Goal: Information Seeking & Learning: Learn about a topic

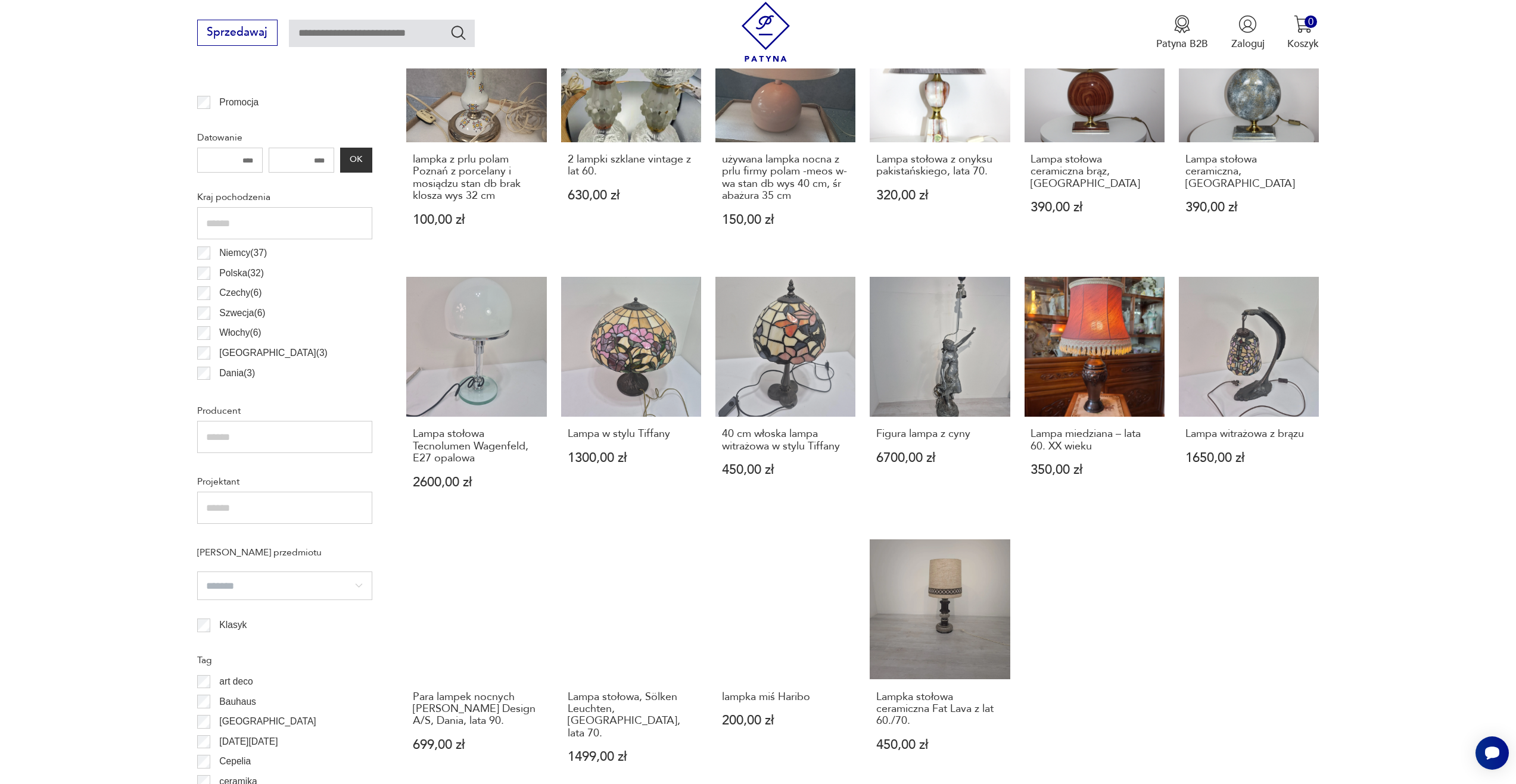
scroll to position [753, 0]
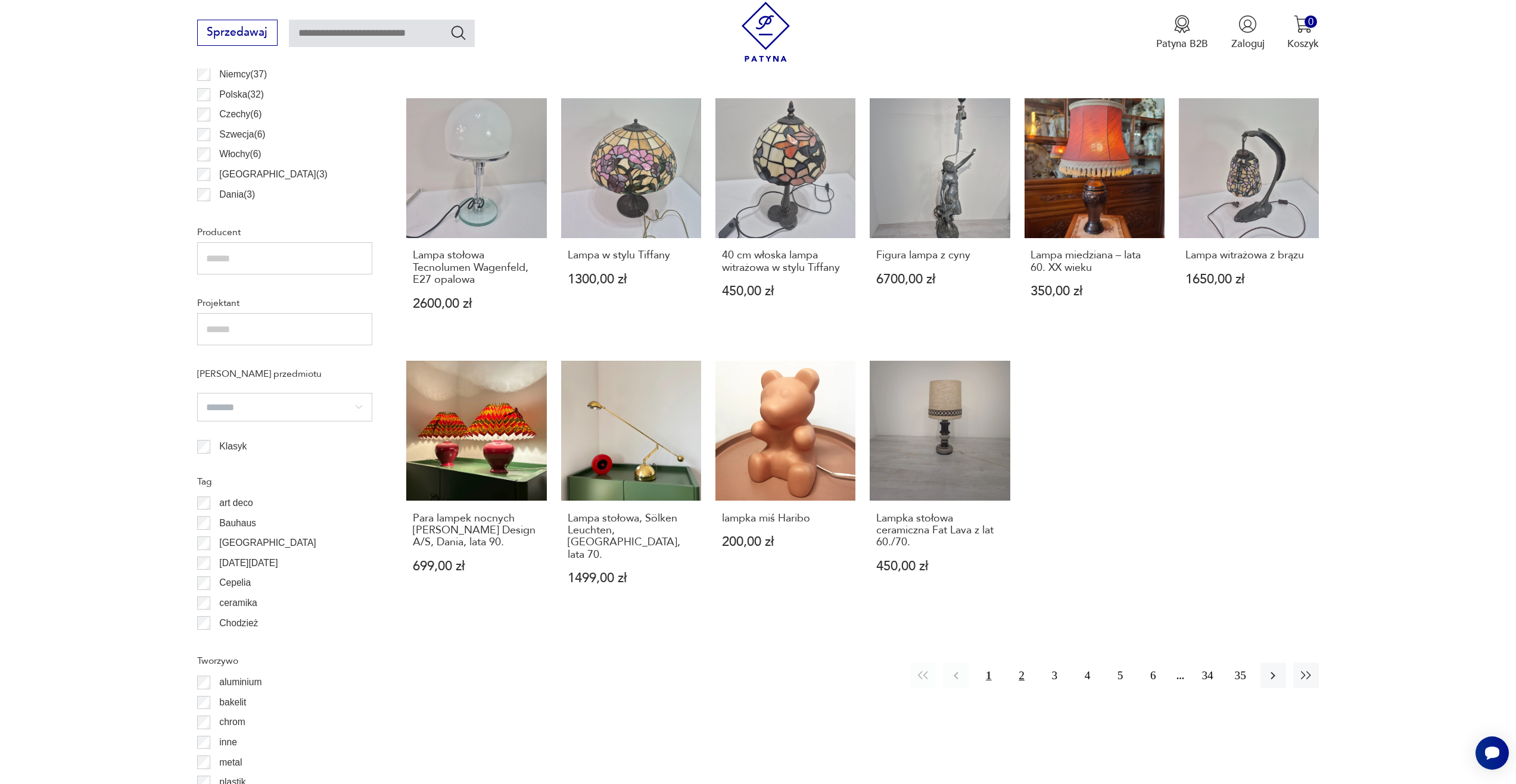
click at [1024, 664] on button "2" at bounding box center [1022, 676] width 26 height 25
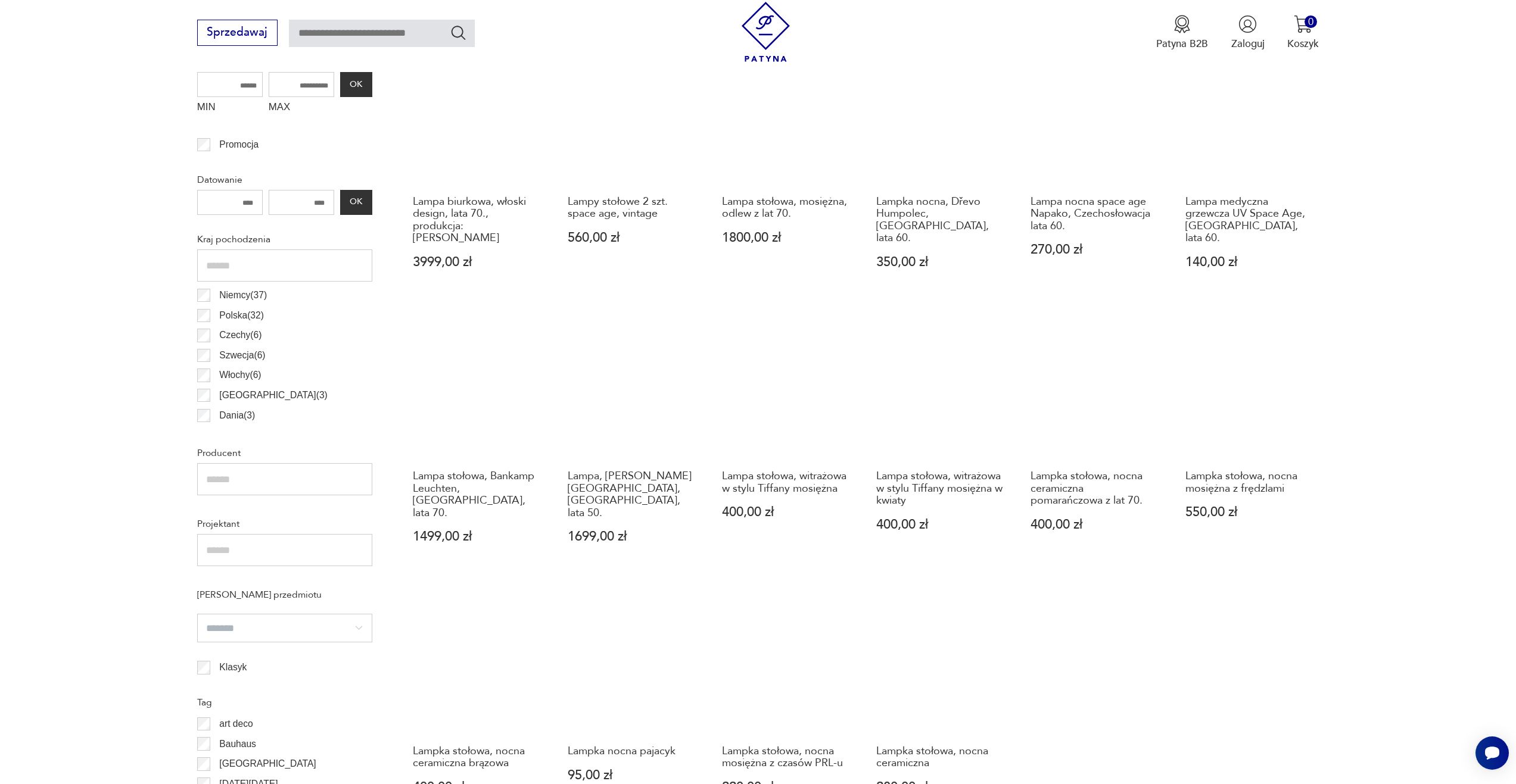
scroll to position [711, 0]
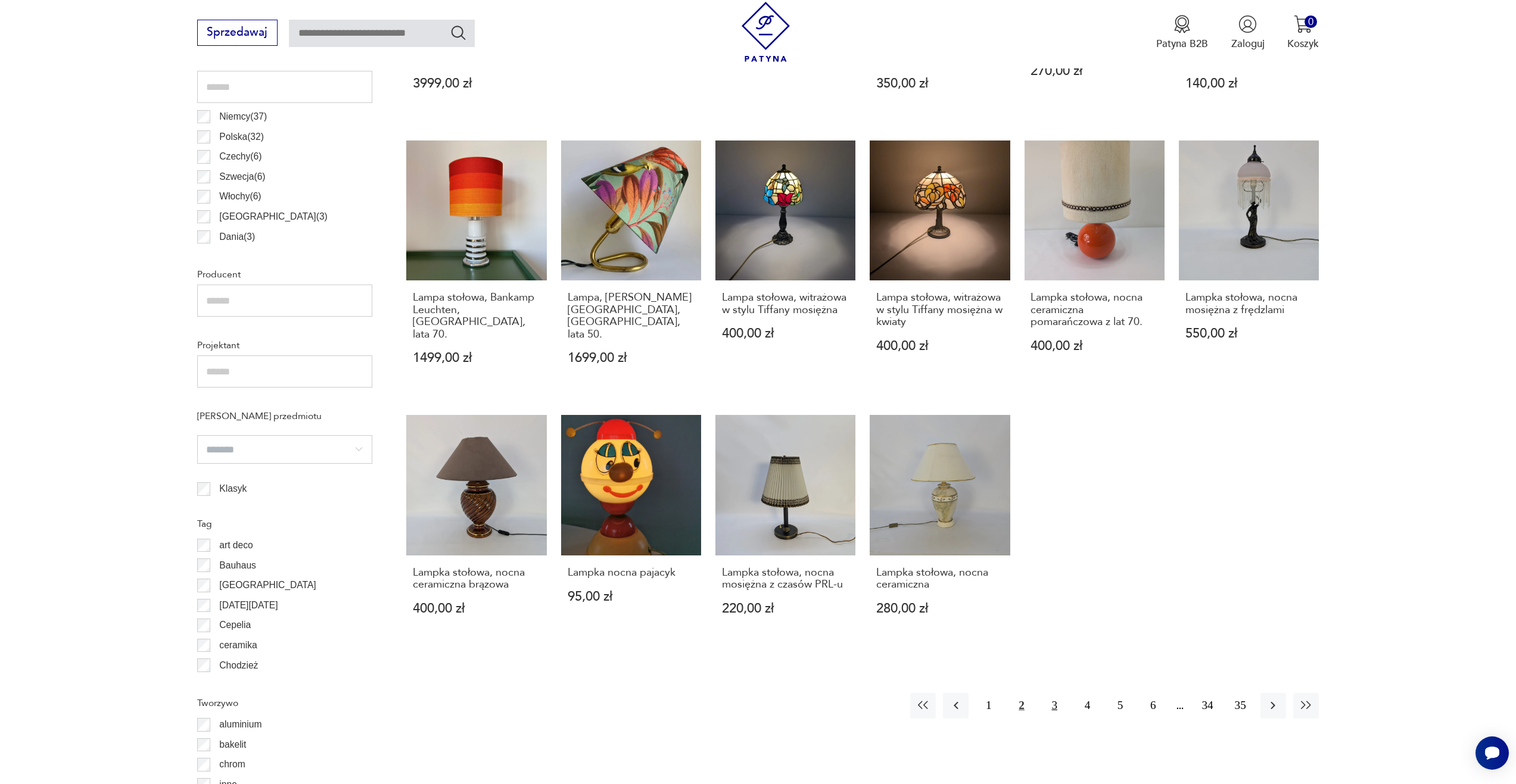
click at [1058, 693] on button "3" at bounding box center [1055, 706] width 26 height 25
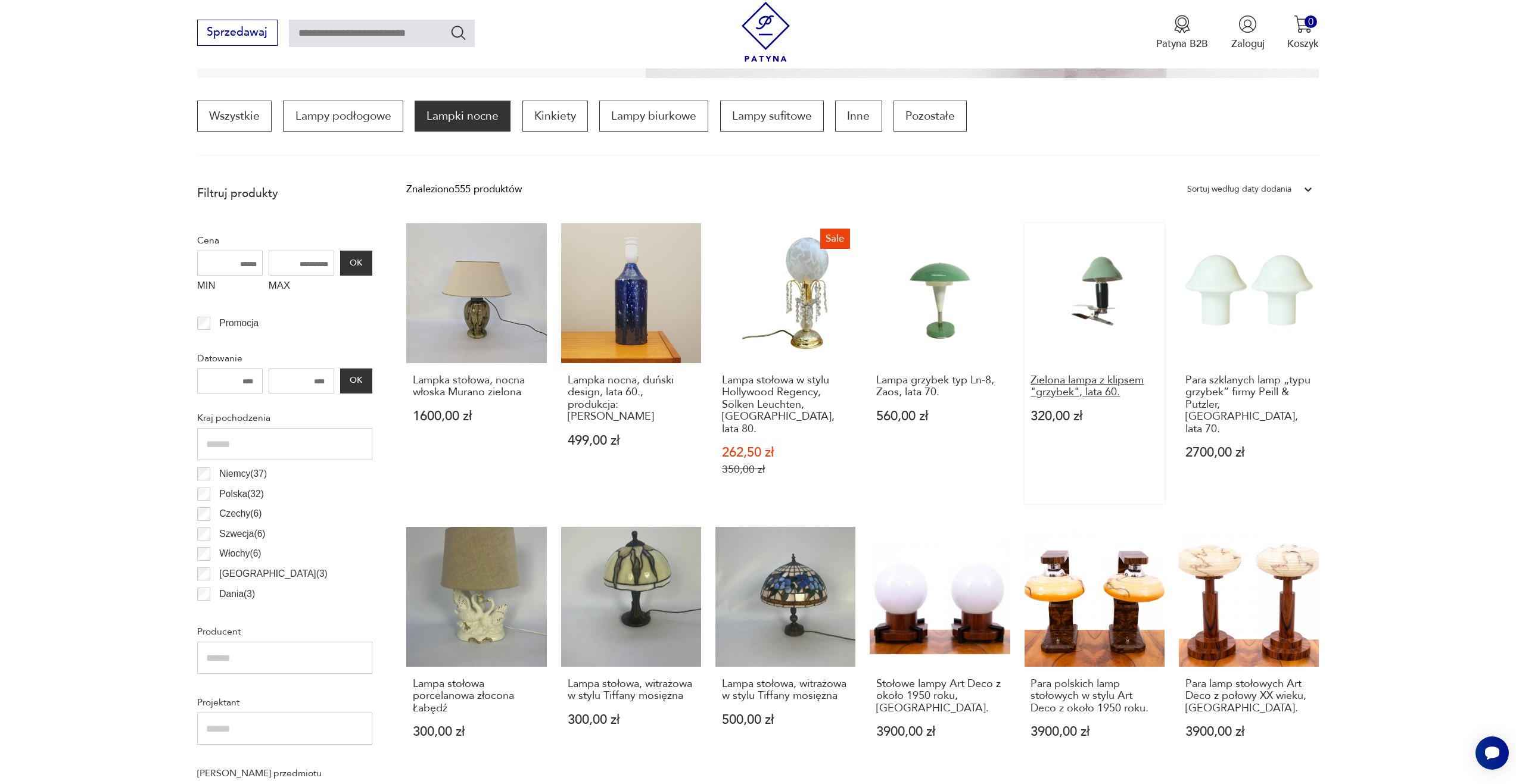
click at [1064, 393] on h3 "Zielona lampa z klipsem "grzybek", lata 60." at bounding box center [1094, 387] width 128 height 24
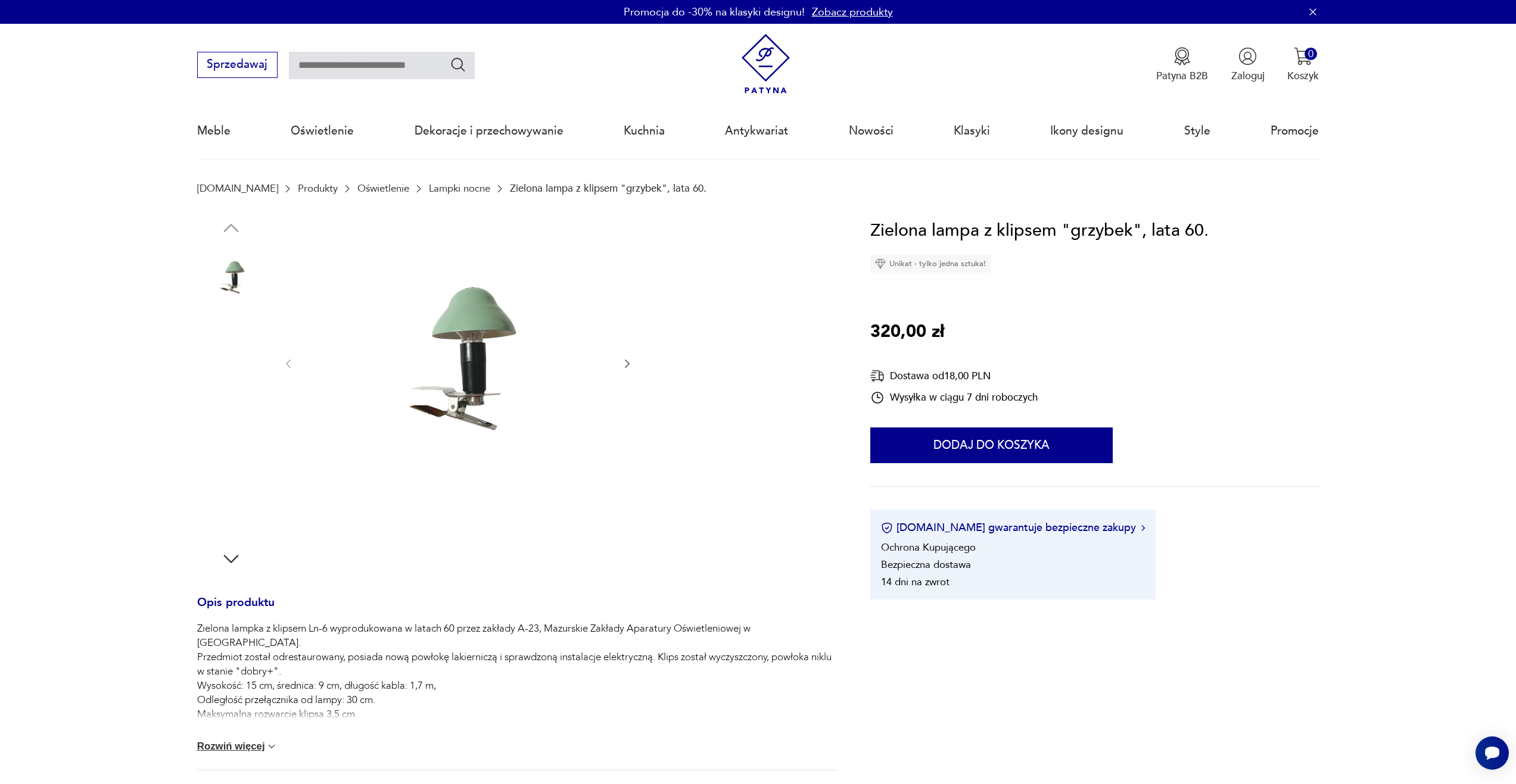
click at [228, 505] on img at bounding box center [231, 506] width 68 height 68
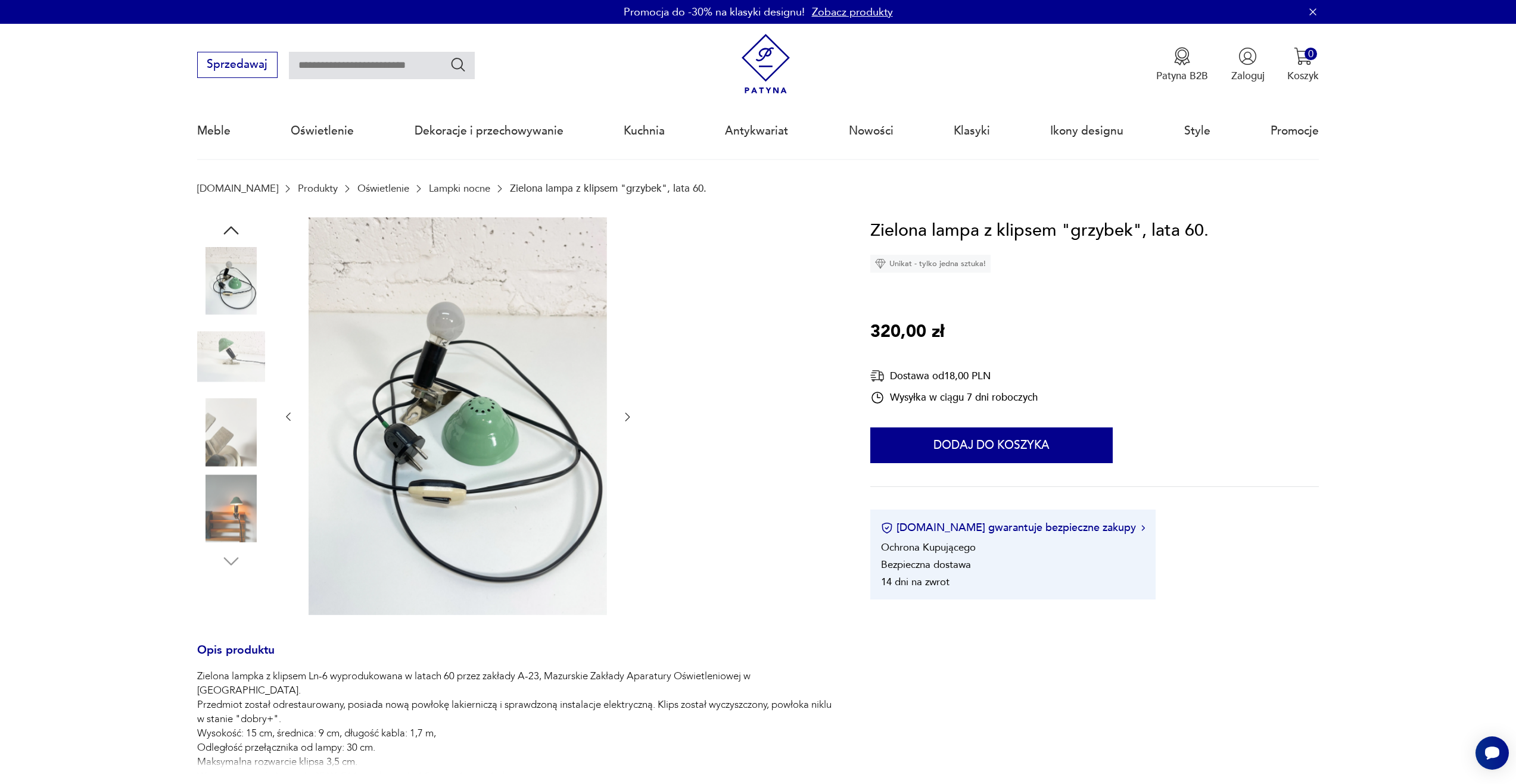
click at [233, 439] on img at bounding box center [231, 433] width 68 height 68
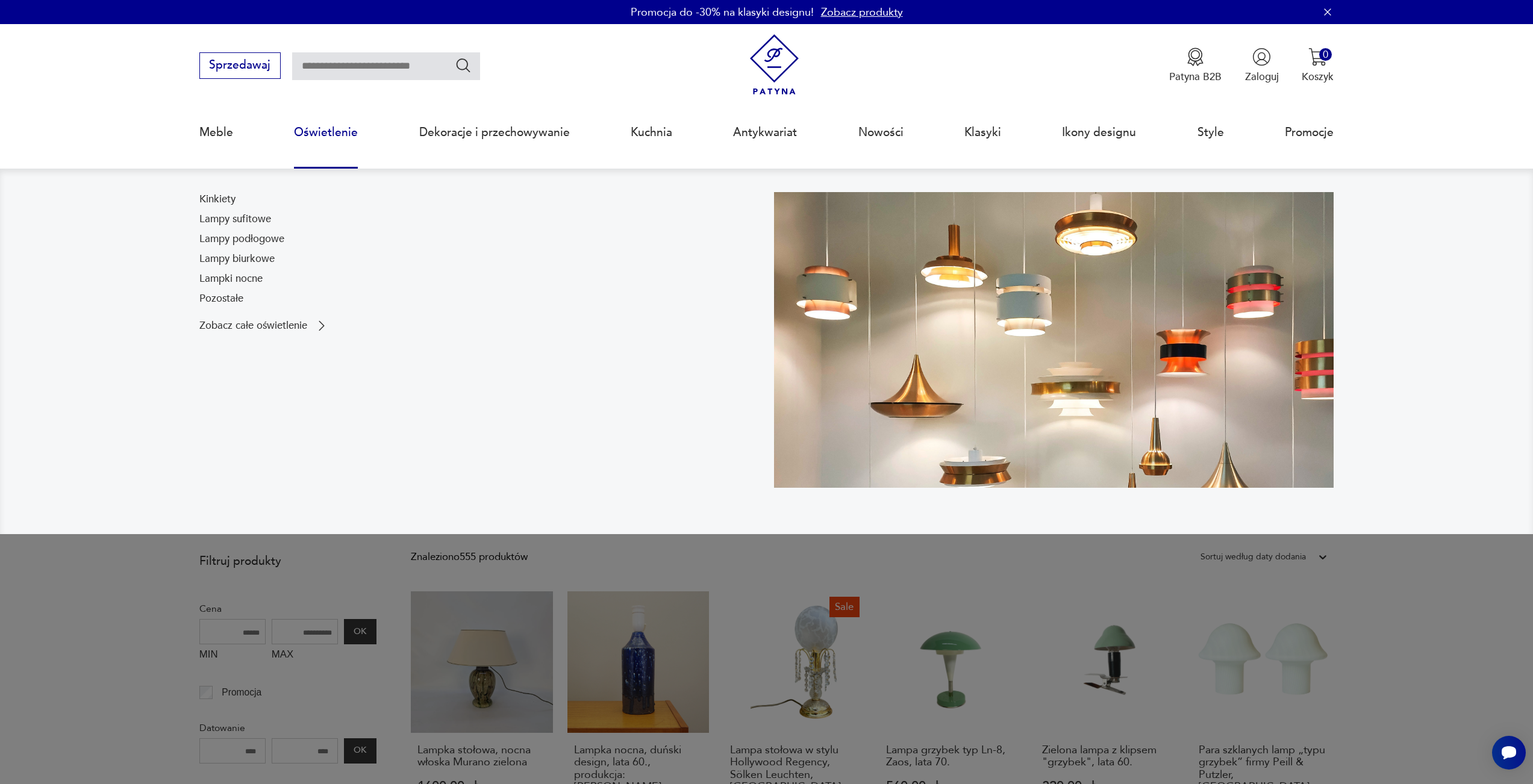
click at [1418, 395] on nav "Kinkiety Lampy sufitowe Lampy podłogowe Lampy biurkowe Lampki nocne Pozostałe Z…" at bounding box center [766, 351] width 1533 height 365
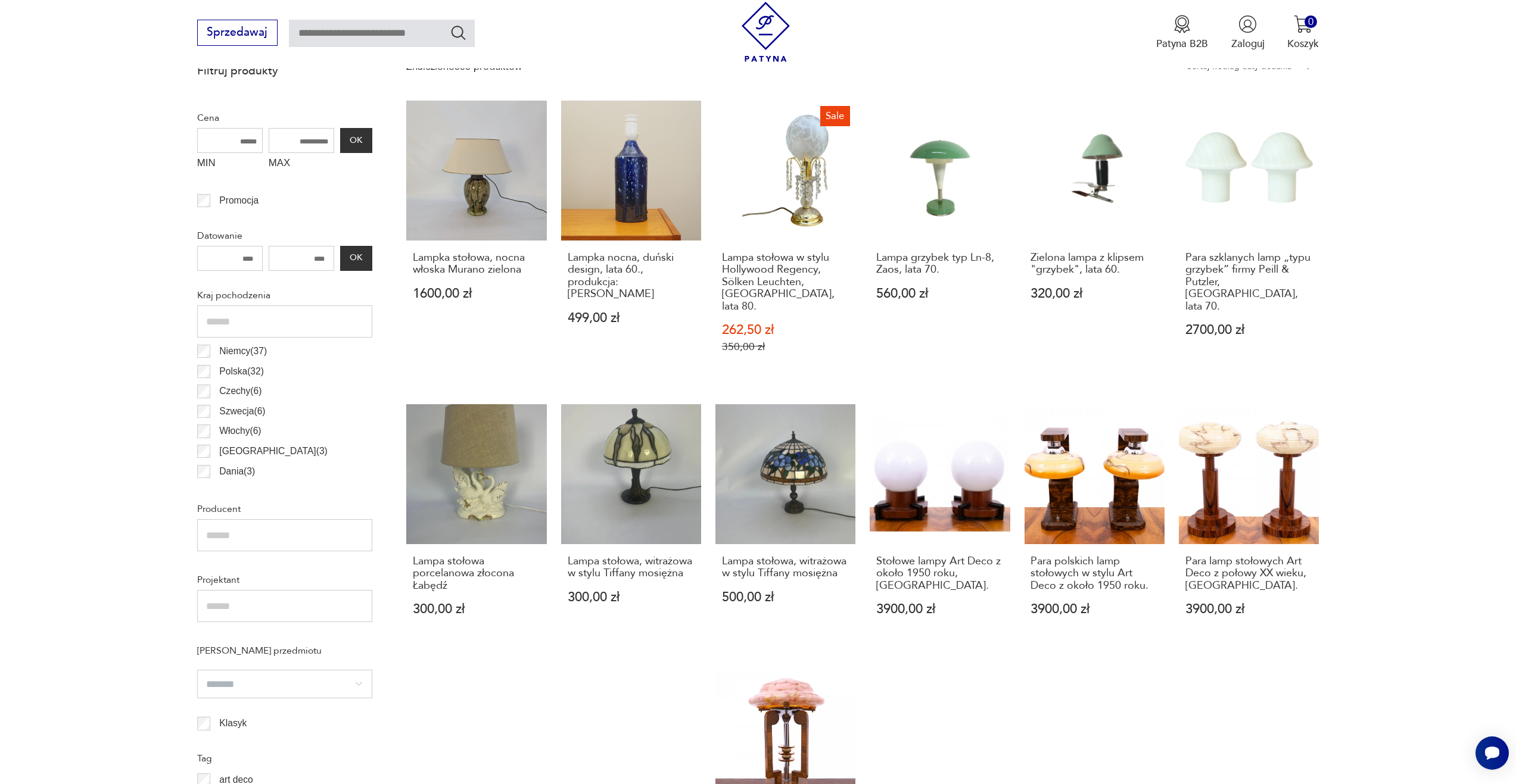
scroll to position [655, 0]
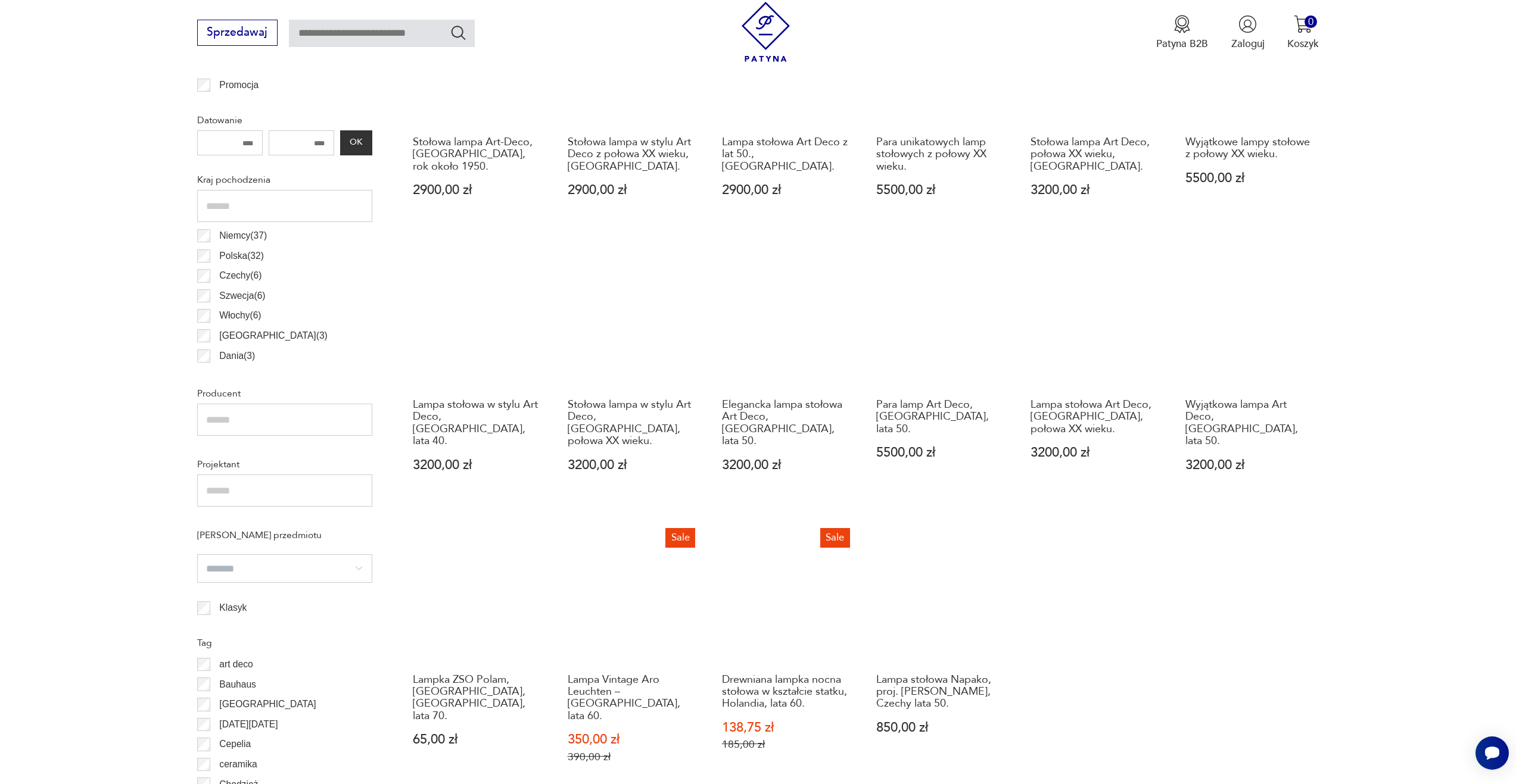
scroll to position [771, 0]
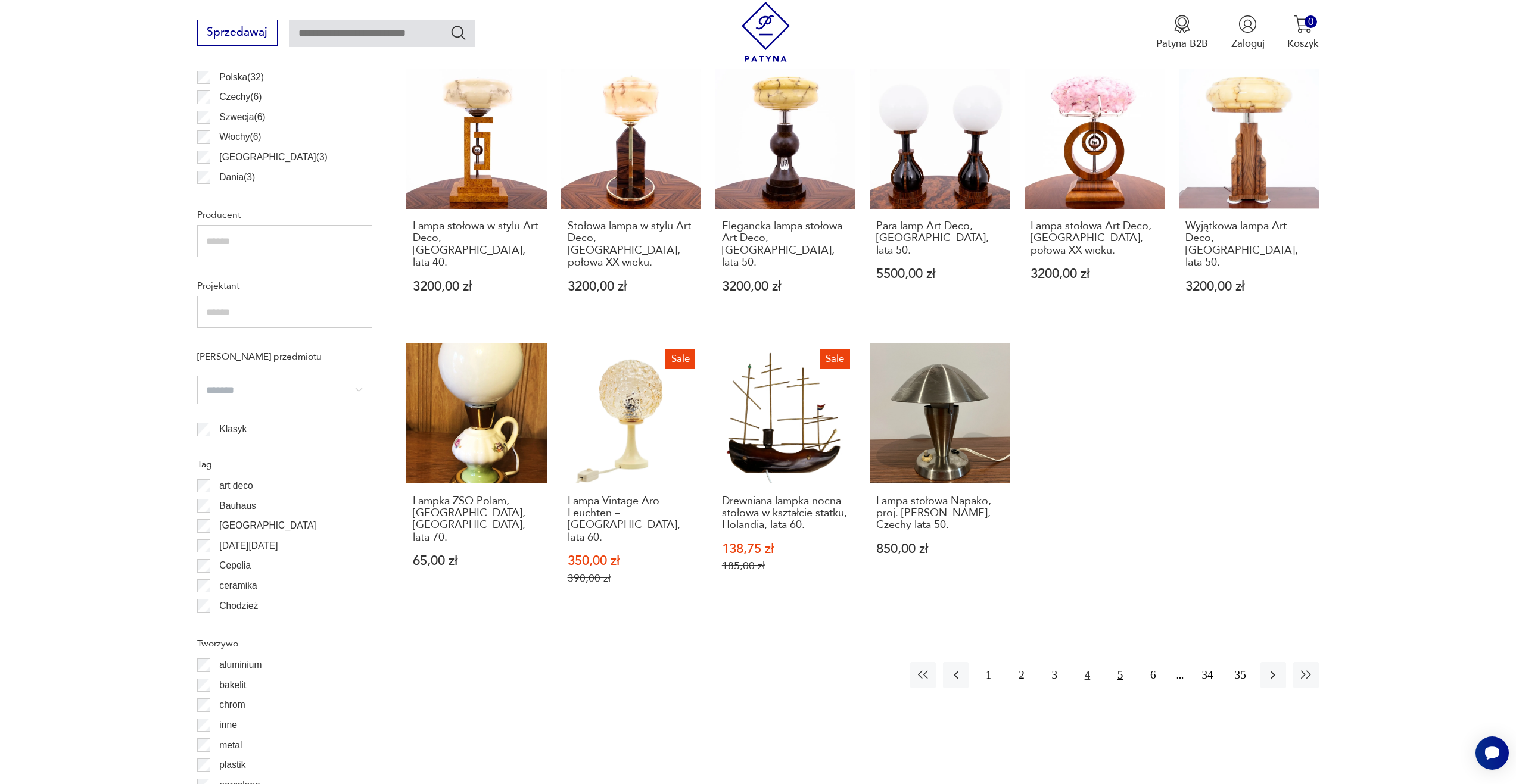
click at [1124, 662] on button "5" at bounding box center [1121, 675] width 26 height 25
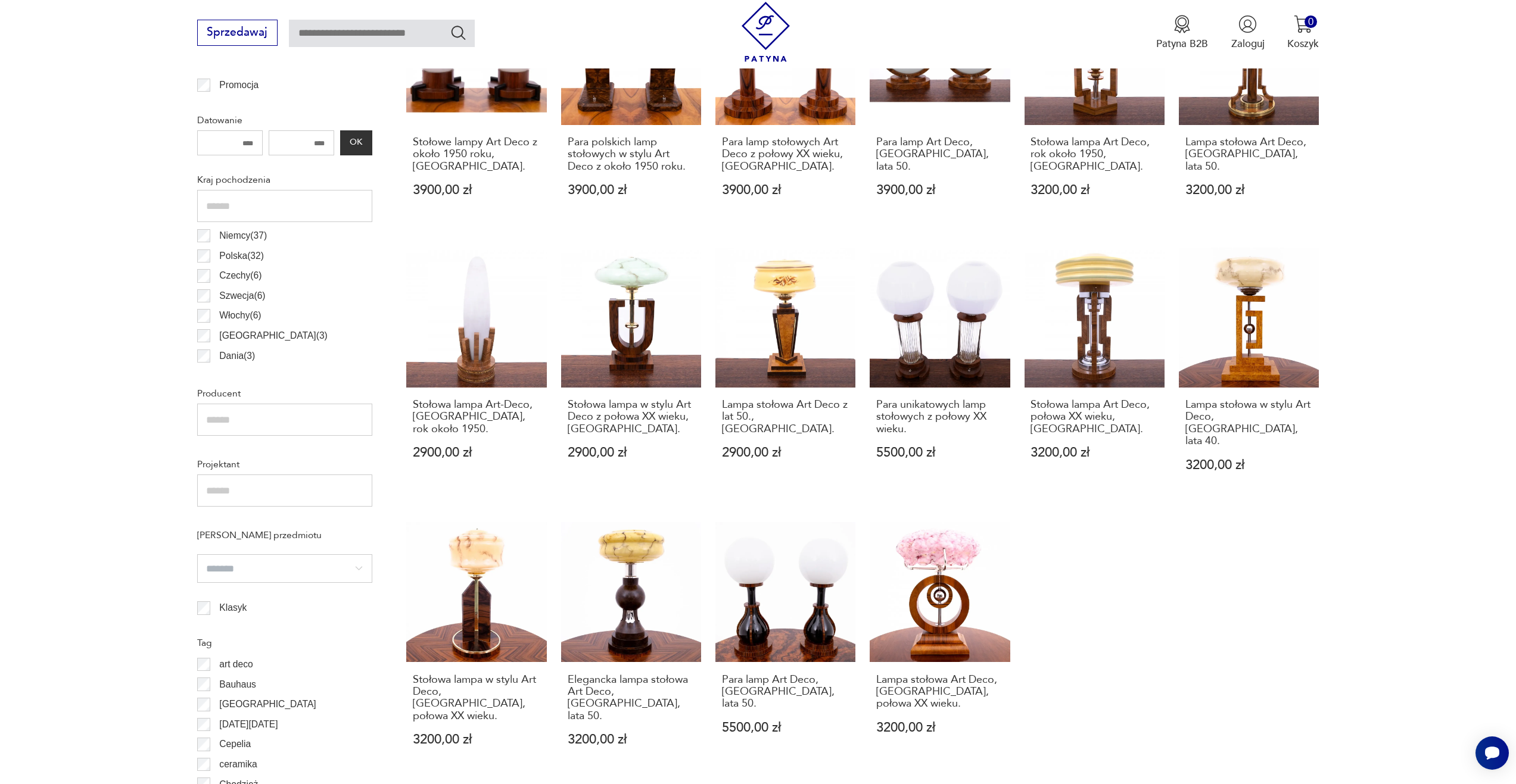
scroll to position [294, 0]
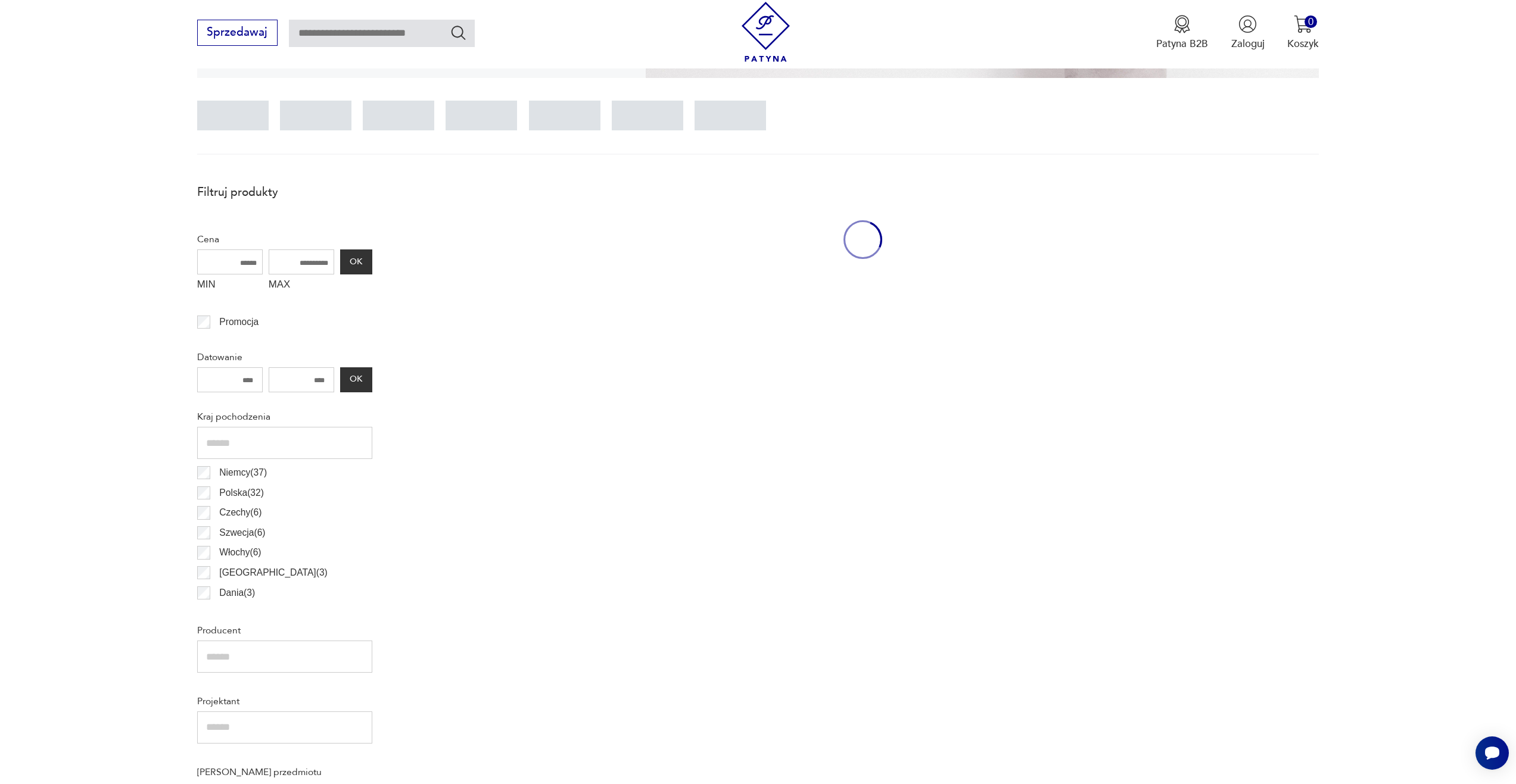
scroll to position [352, 0]
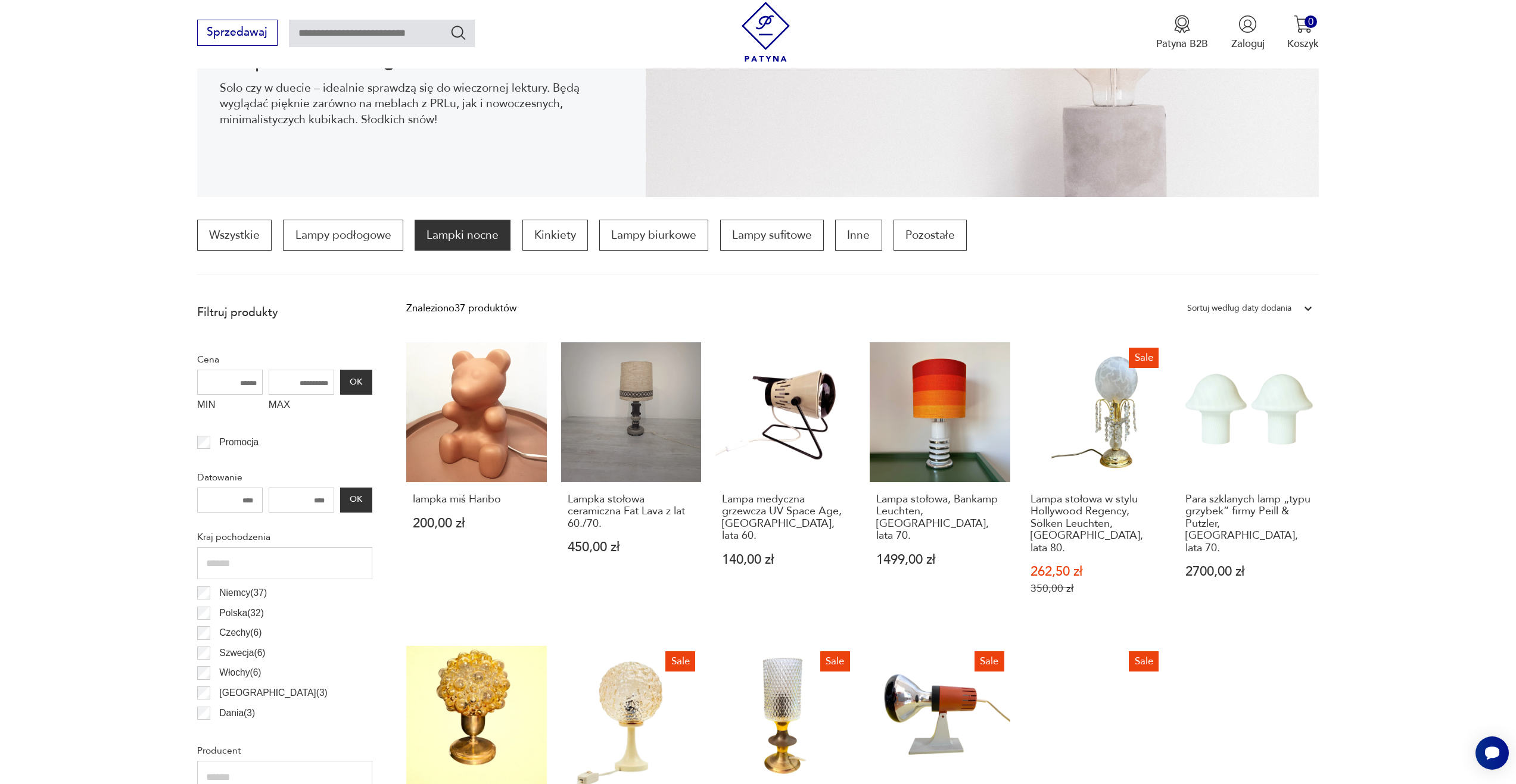
scroll to position [56, 0]
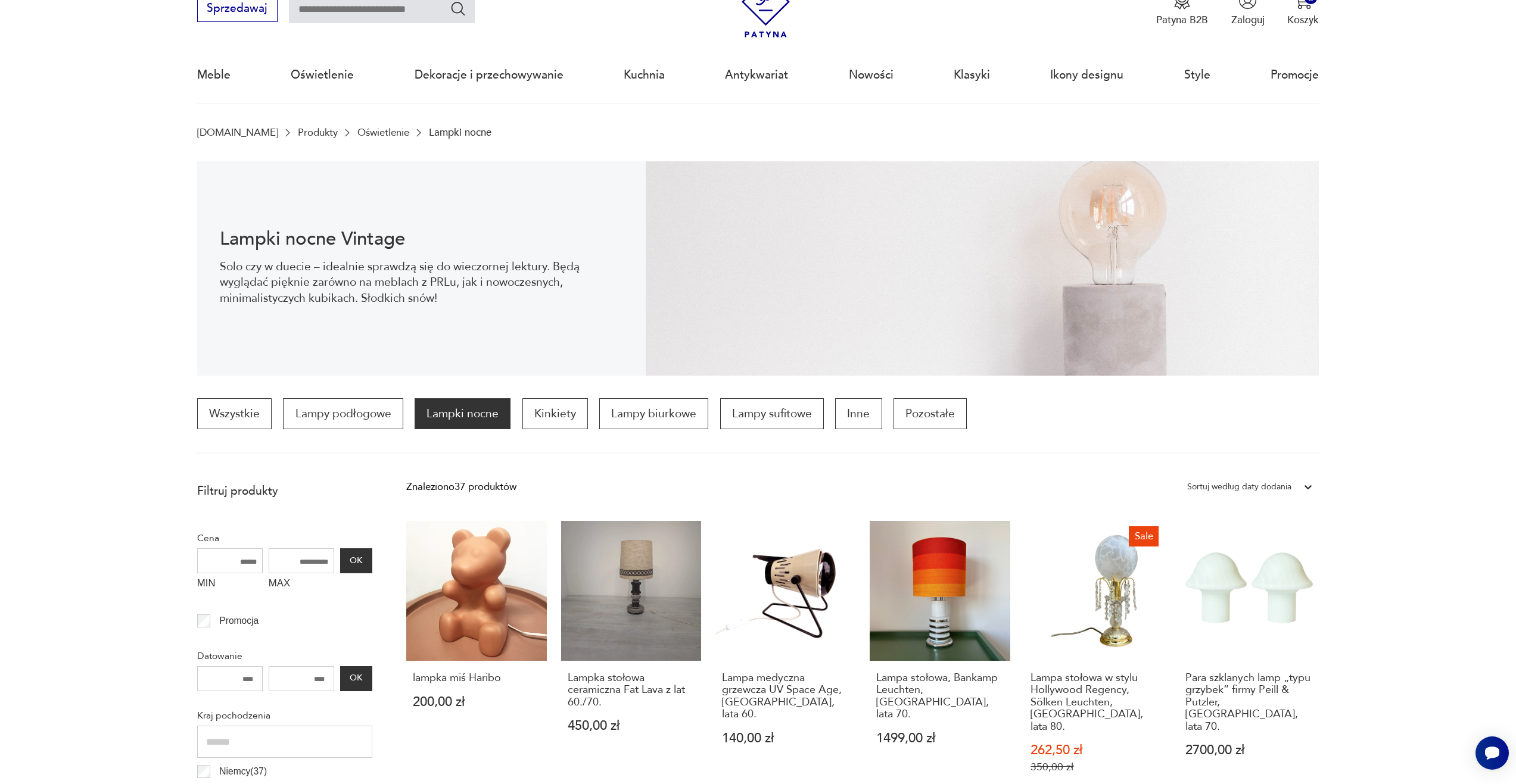
click at [487, 417] on p "Lampki nocne" at bounding box center [462, 414] width 96 height 31
click at [679, 416] on p "Lampy biurkowe" at bounding box center [654, 414] width 109 height 31
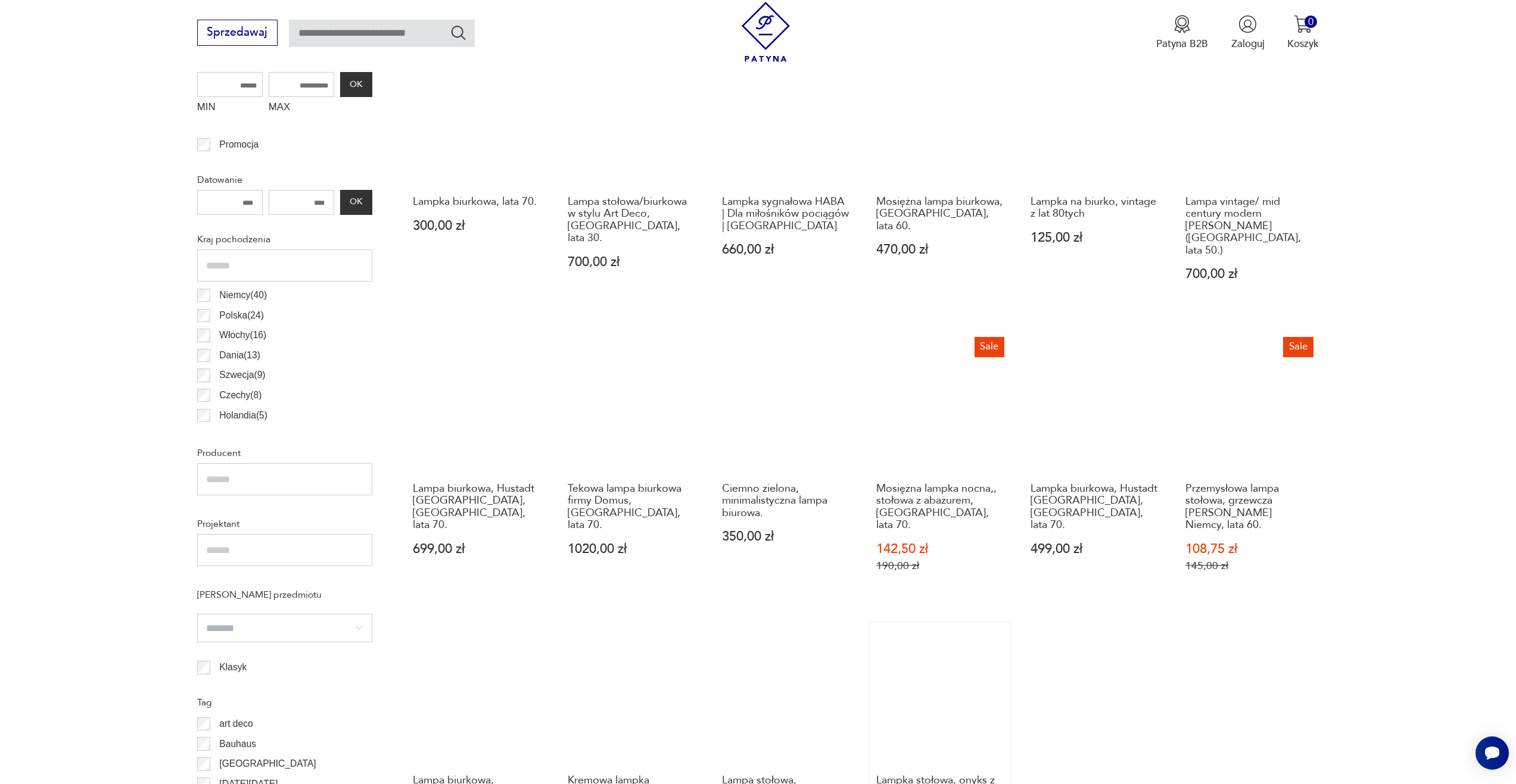
scroll to position [711, 0]
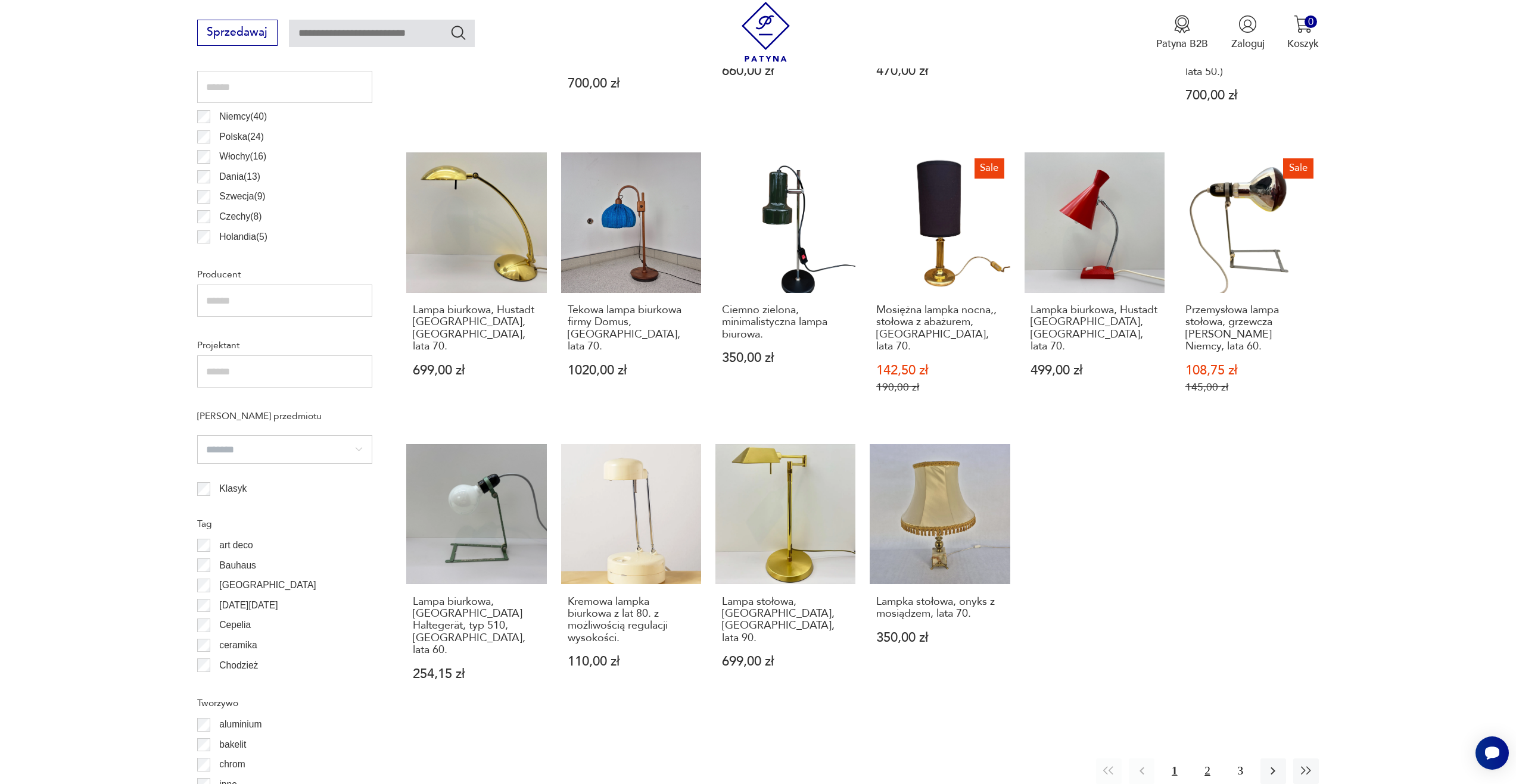
click at [1212, 759] on button "2" at bounding box center [1207, 771] width 26 height 25
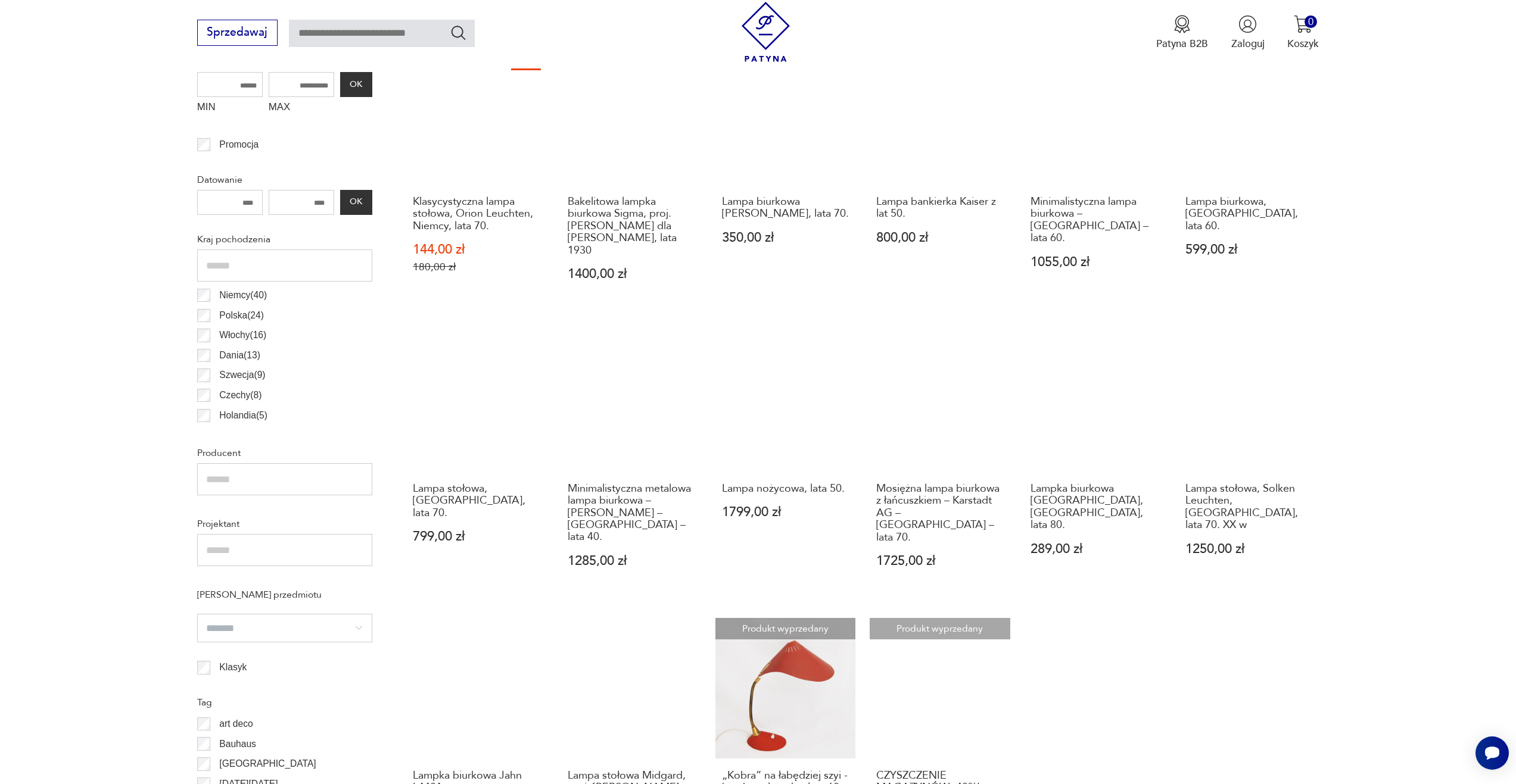
scroll to position [711, 0]
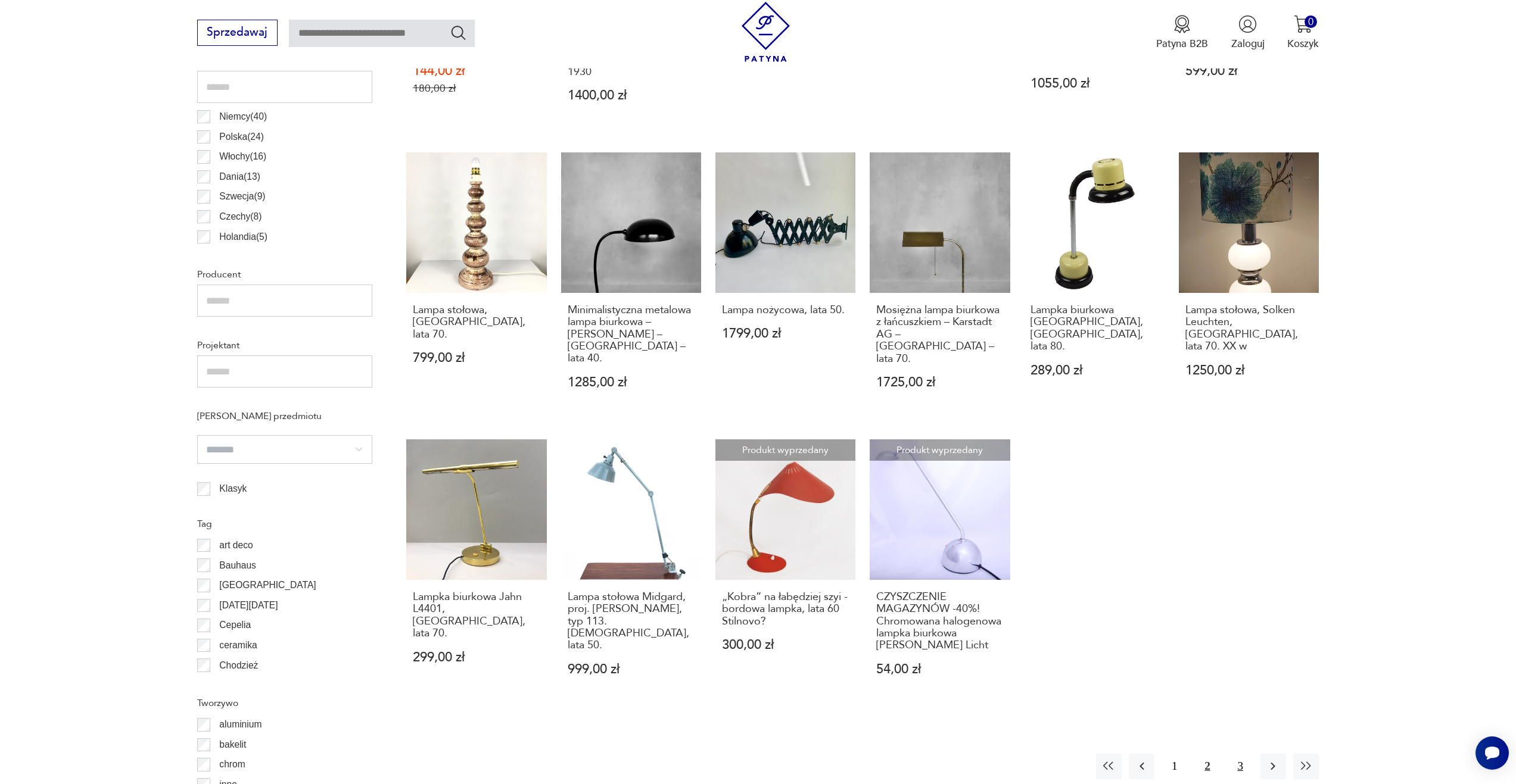
click at [1235, 754] on button "3" at bounding box center [1240, 767] width 26 height 25
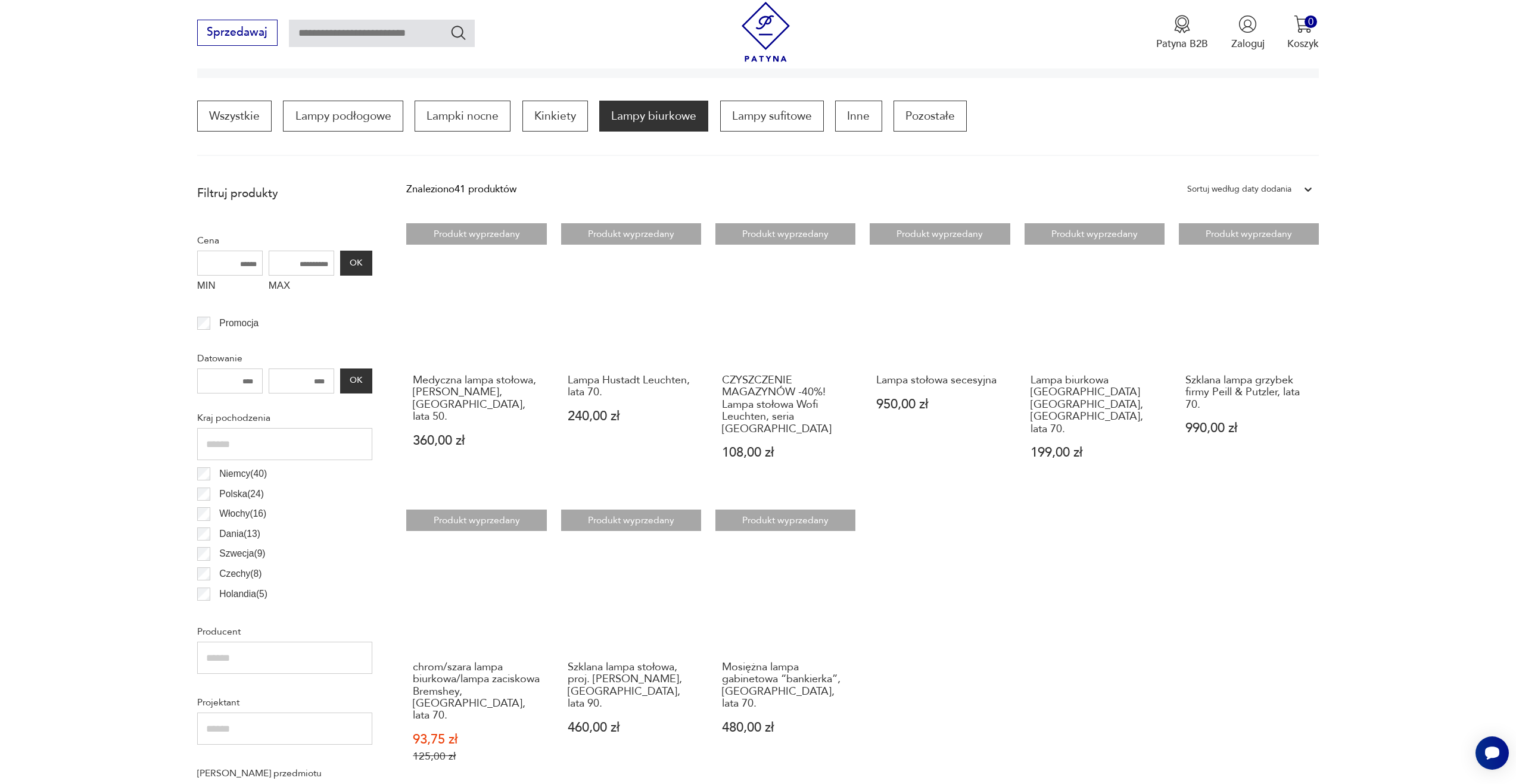
scroll to position [175, 0]
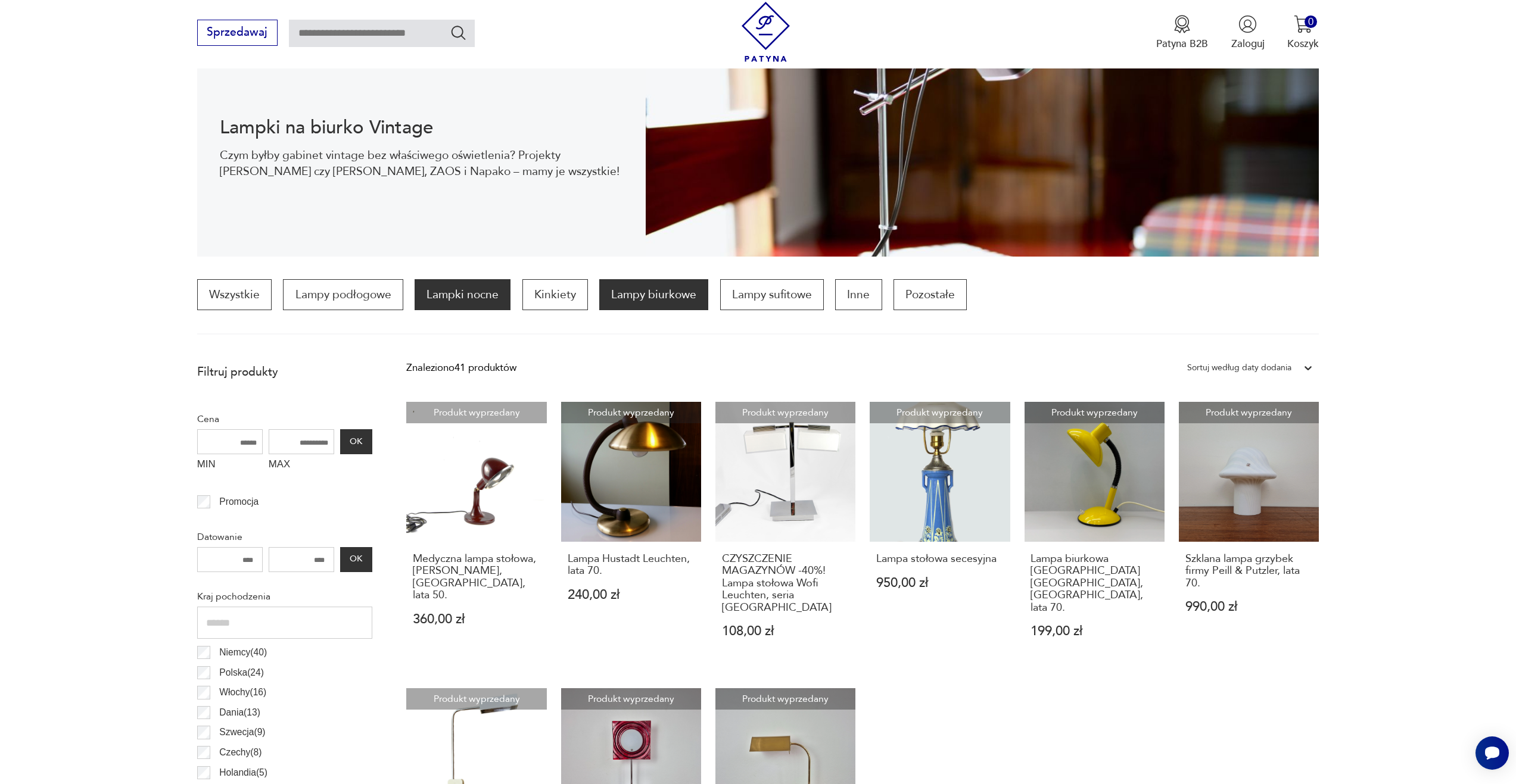
click at [497, 293] on p "Lampki nocne" at bounding box center [462, 294] width 96 height 31
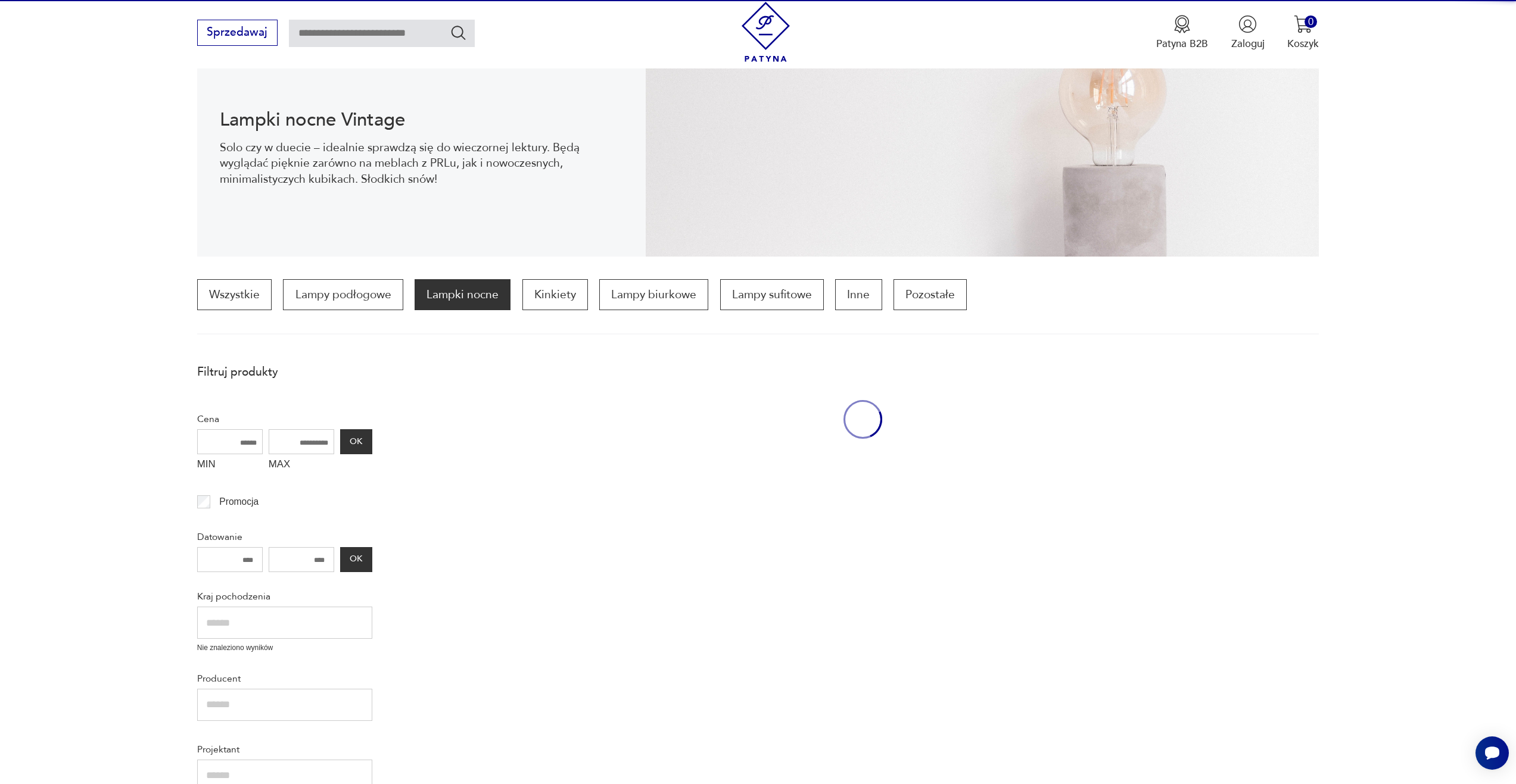
scroll to position [354, 0]
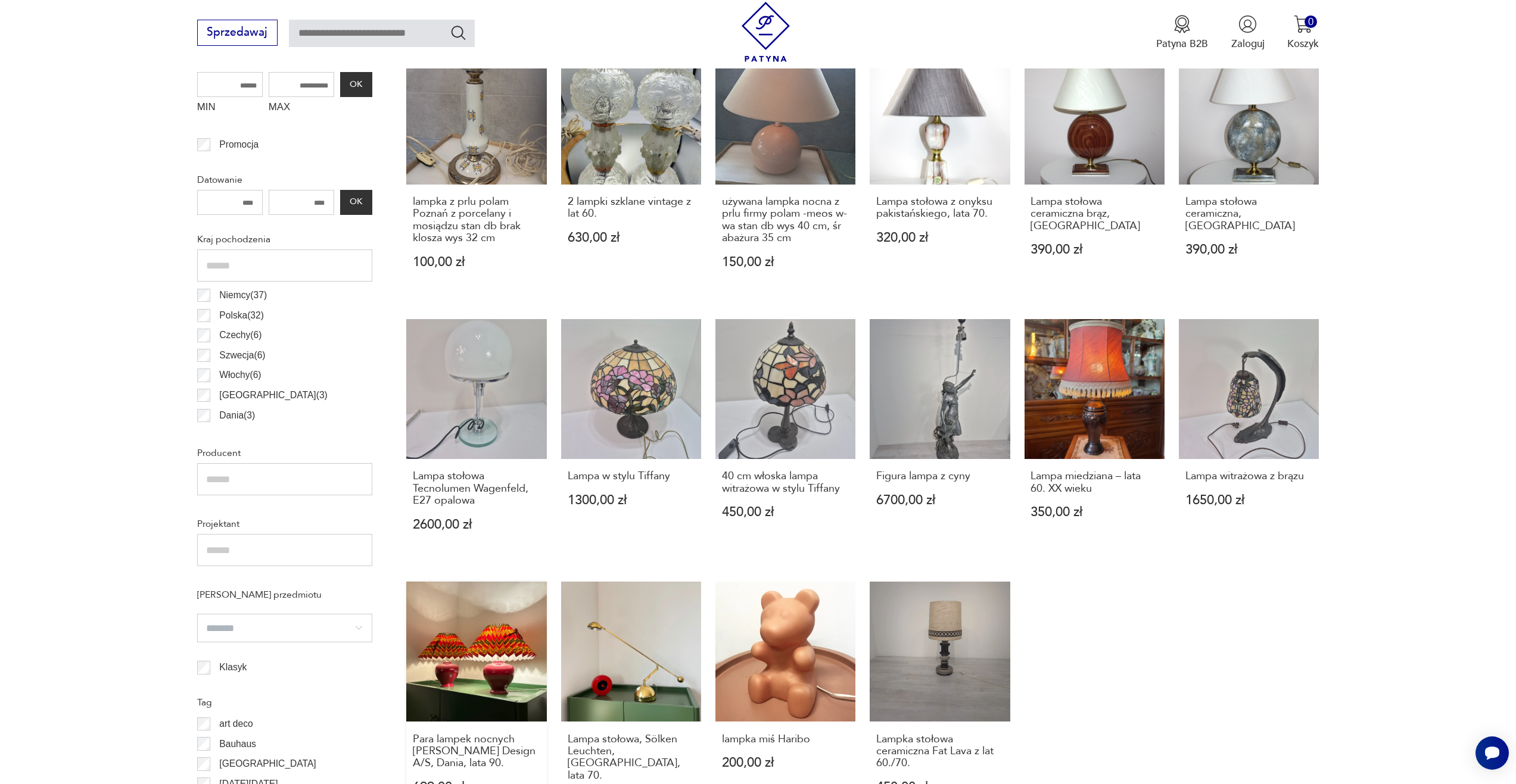
scroll to position [711, 0]
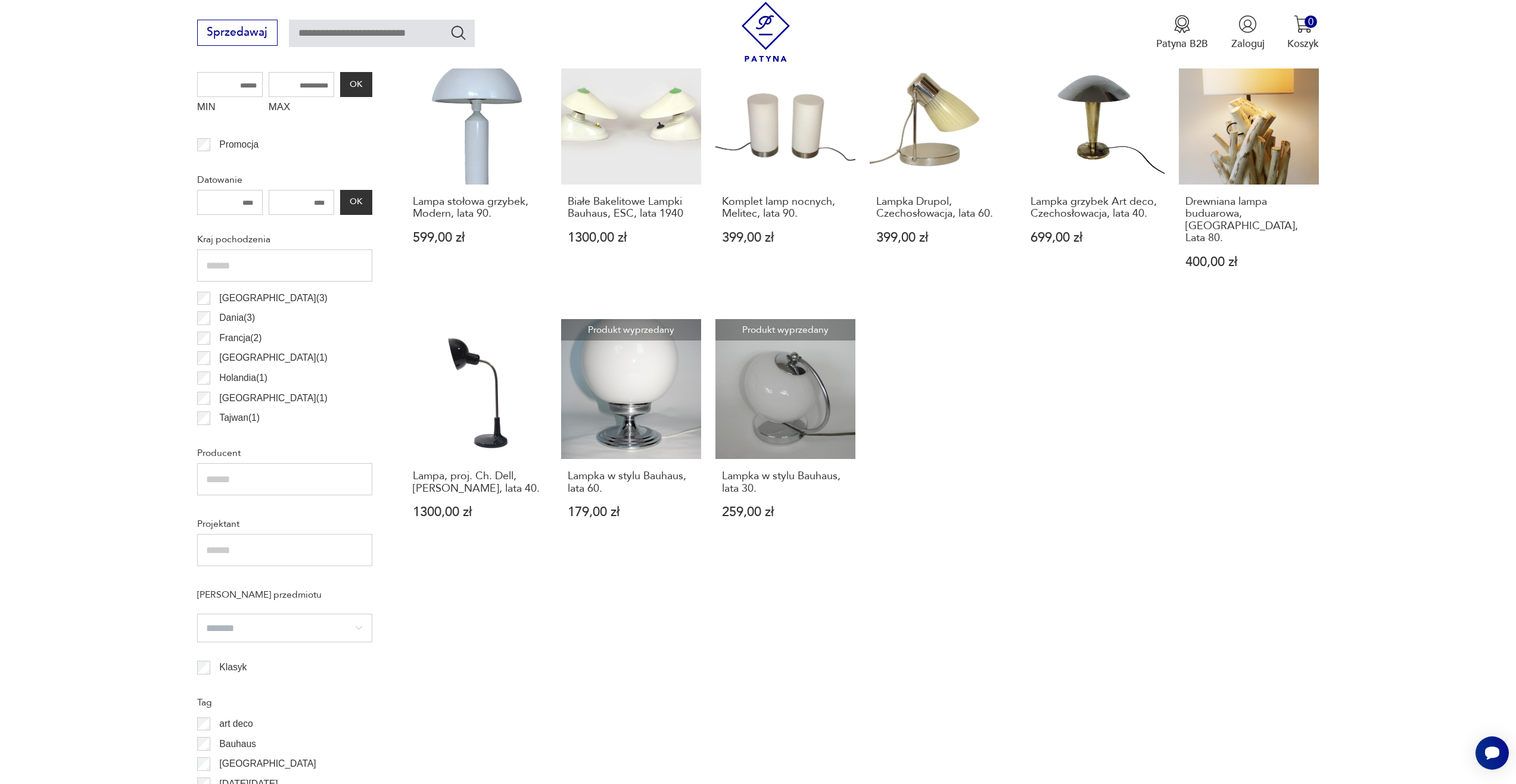
scroll to position [592, 0]
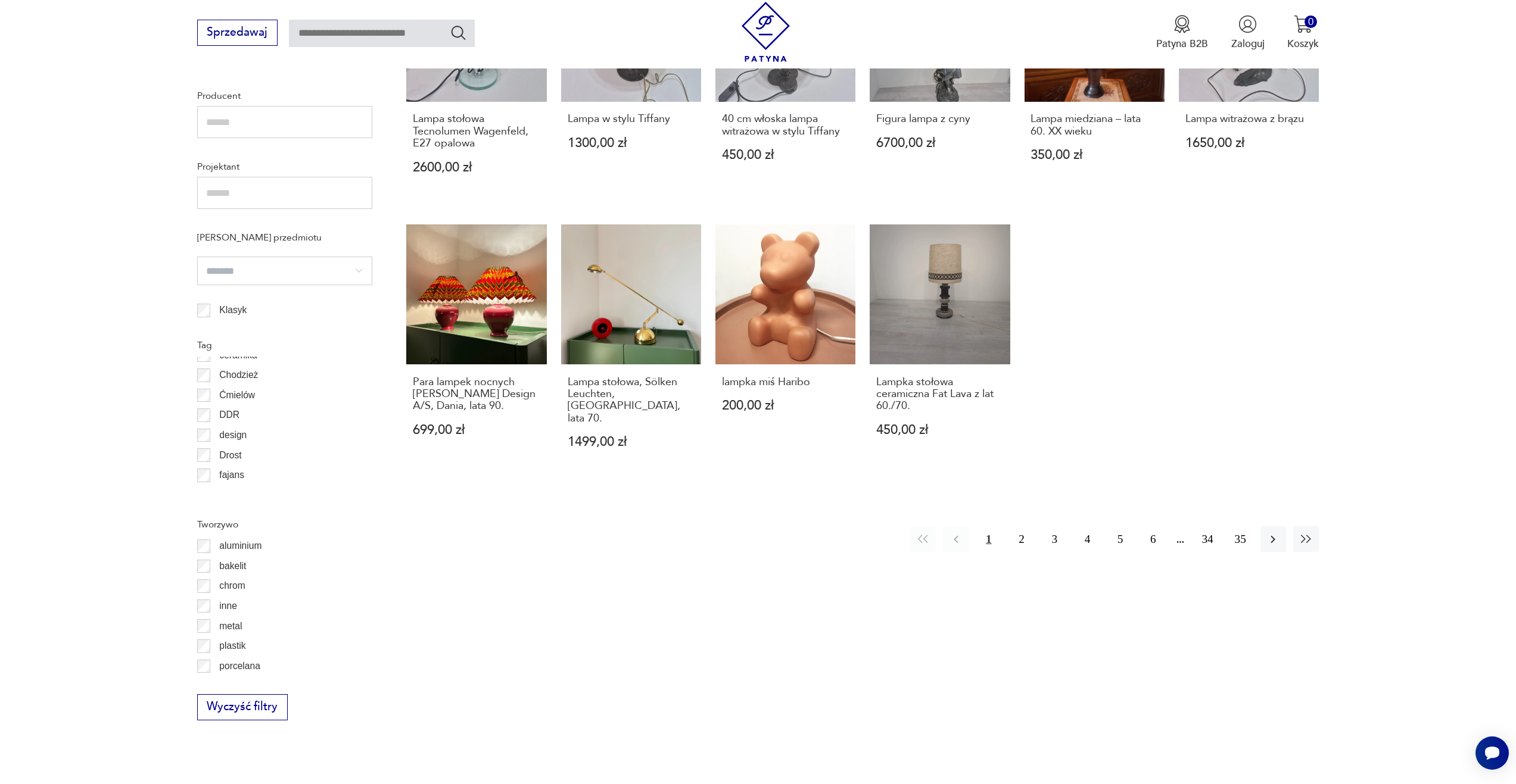
scroll to position [126, 0]
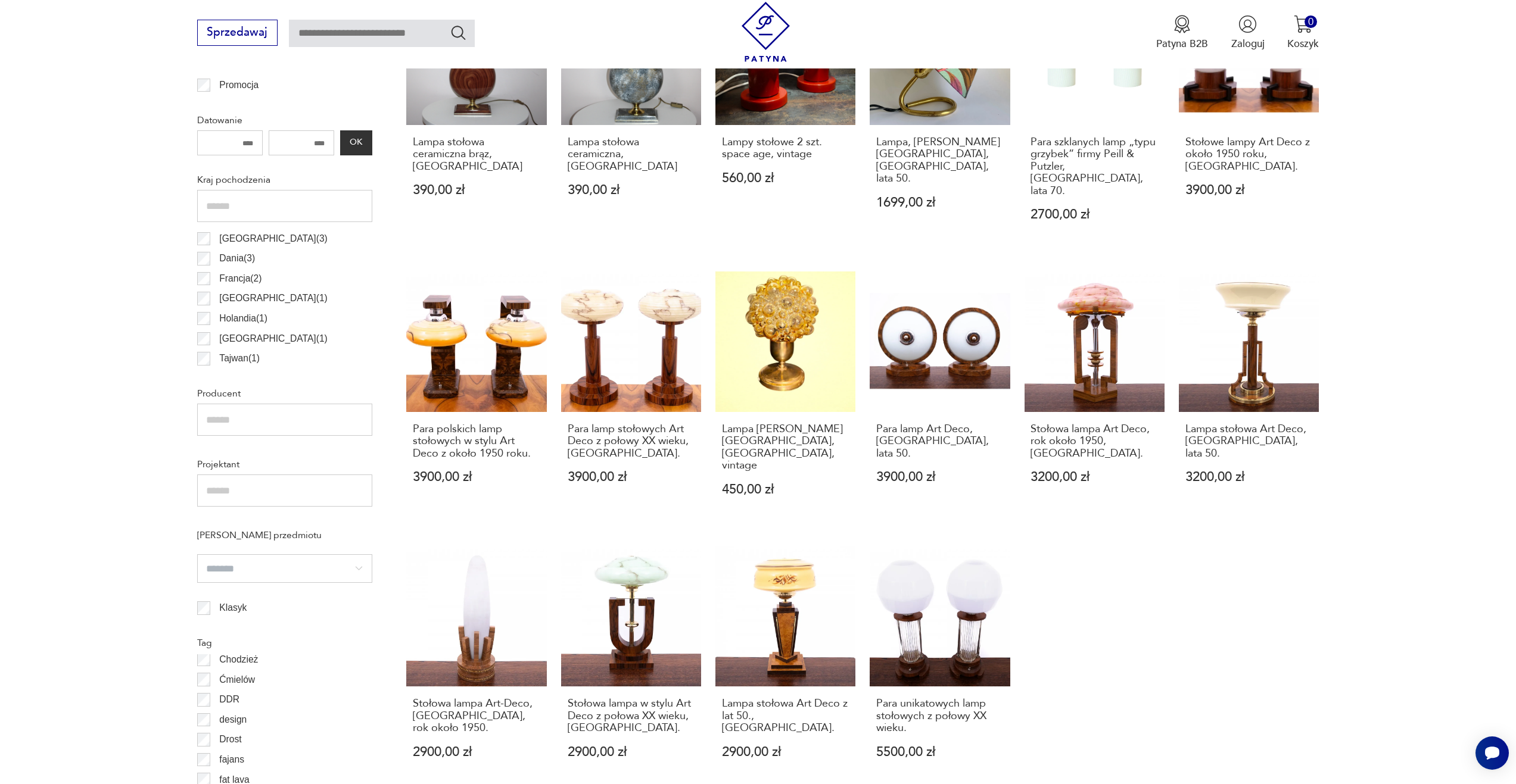
scroll to position [771, 0]
